Goal: Task Accomplishment & Management: Use online tool/utility

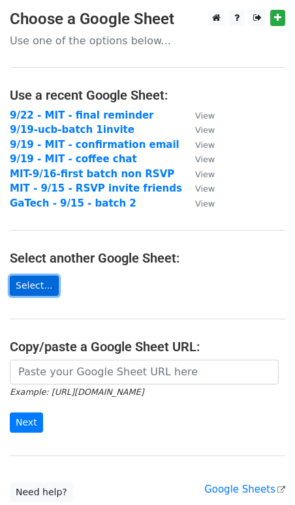
click at [22, 287] on link "Select..." at bounding box center [34, 286] width 49 height 20
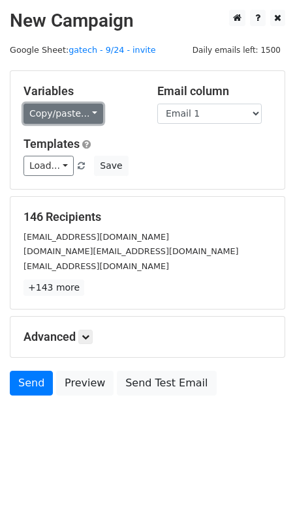
click at [64, 104] on link "Copy/paste..." at bounding box center [63, 114] width 80 height 20
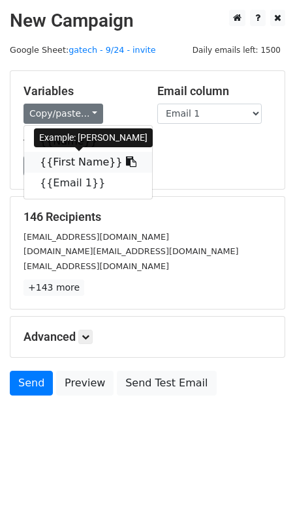
click at [67, 157] on link "{{First Name}}" at bounding box center [88, 162] width 128 height 21
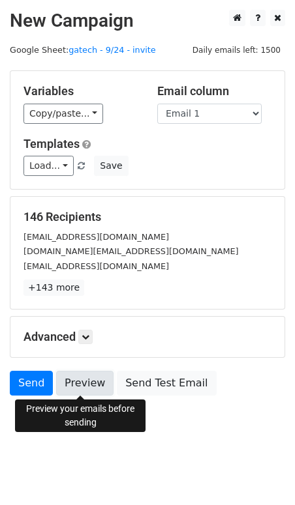
click at [88, 389] on link "Preview" at bounding box center [84, 383] width 57 height 25
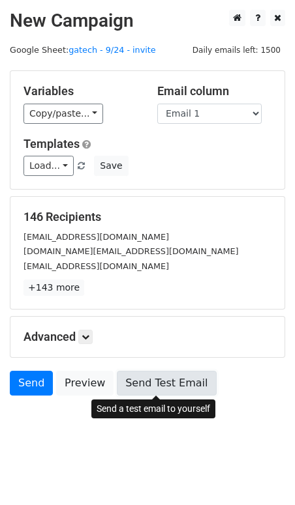
click at [150, 374] on link "Send Test Email" at bounding box center [166, 383] width 99 height 25
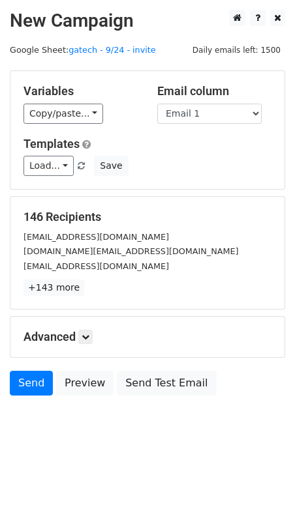
click at [58, 344] on div "Advanced Tracking Track Opens UTM Codes Track Clicks Filters Only include sprea…" at bounding box center [147, 337] width 274 height 40
click at [86, 337] on icon at bounding box center [86, 337] width 8 height 8
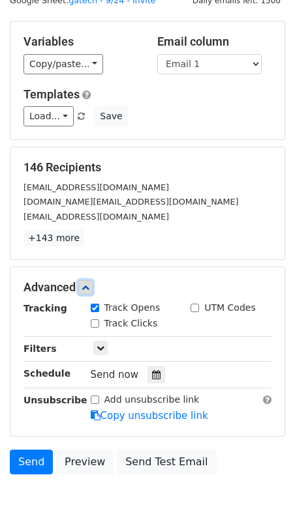
scroll to position [70, 0]
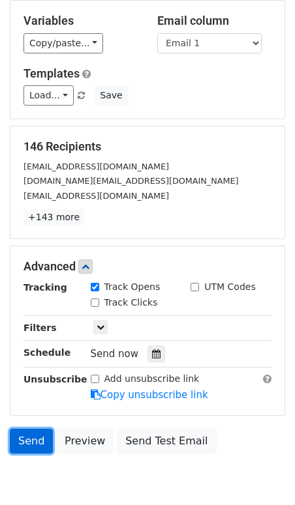
click at [35, 440] on link "Send" at bounding box center [31, 441] width 43 height 25
